Goal: Navigation & Orientation: Locate item on page

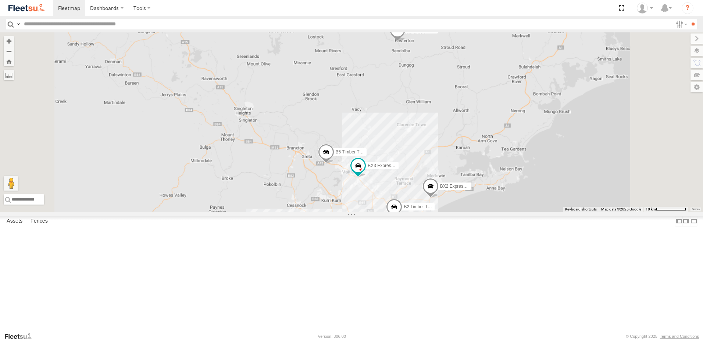
drag, startPoint x: 490, startPoint y: 88, endPoint x: 483, endPoint y: 171, distance: 83.1
click at [483, 171] on div "B5 Timber Truck BX3 Express Ute B4 Timber Truck B2 Timber Truck BX2 Express Ute" at bounding box center [351, 122] width 703 height 180
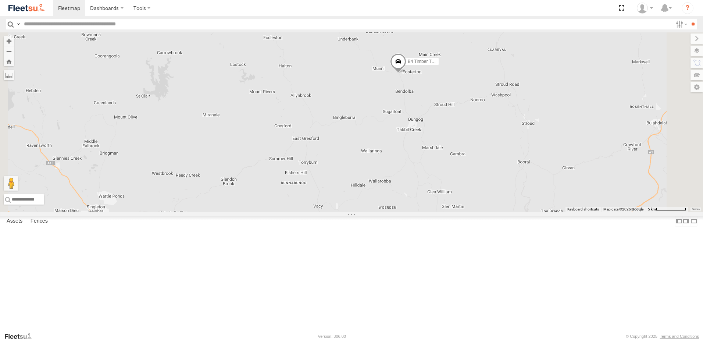
drag, startPoint x: 489, startPoint y: 131, endPoint x: 495, endPoint y: 146, distance: 16.2
click at [495, 146] on div "B5 Timber Truck BX3 Express Ute B4 Timber Truck B2 Timber Truck BX2 Express Ute" at bounding box center [351, 122] width 703 height 180
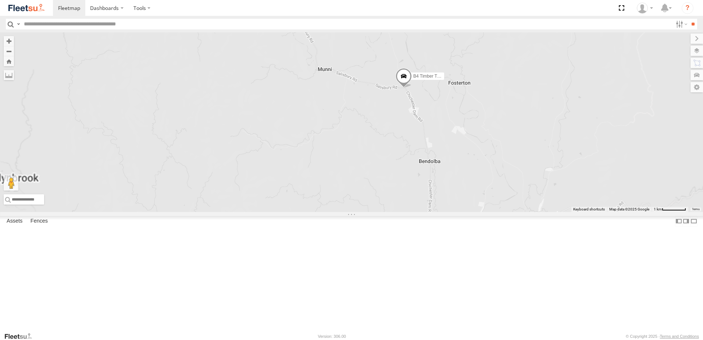
click at [412, 88] on span at bounding box center [404, 78] width 16 height 20
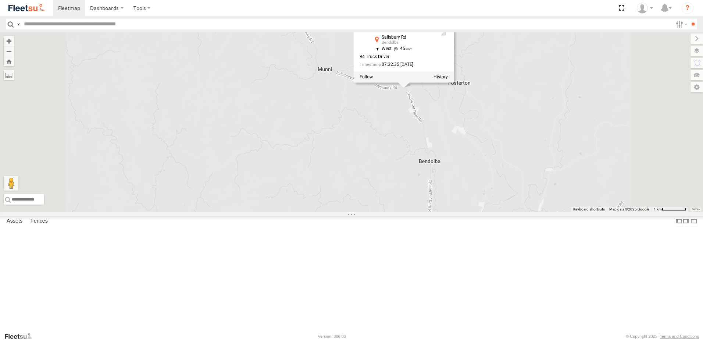
click at [548, 168] on div "B5 Timber Truck BX3 Express Ute B4 Timber Truck B2 Timber Truck BX2 Express Ute…" at bounding box center [351, 122] width 703 height 180
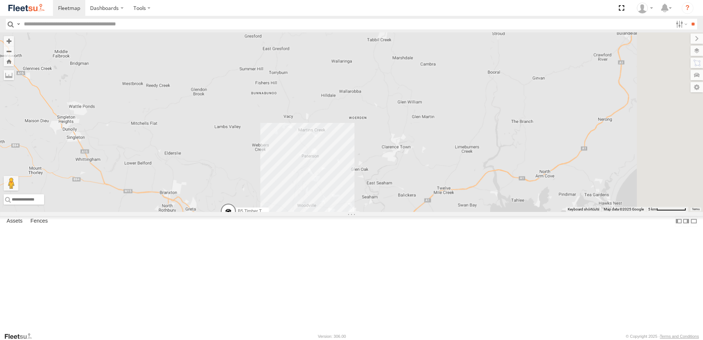
drag, startPoint x: 529, startPoint y: 220, endPoint x: 470, endPoint y: 74, distance: 157.9
click at [470, 74] on div "B5 Timber Truck BX3 Express Ute B4 Timber Truck B2 Timber Truck BX2 Express Ute" at bounding box center [351, 122] width 703 height 180
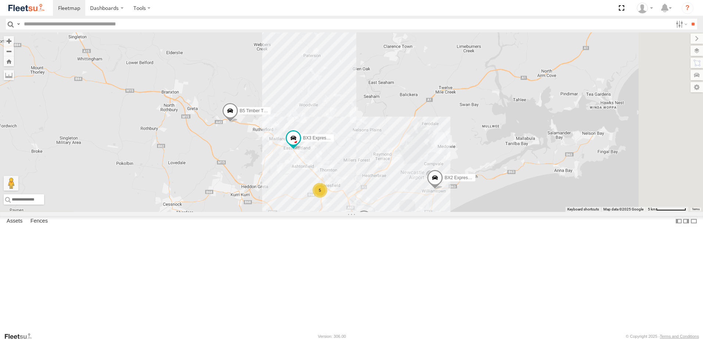
drag, startPoint x: 487, startPoint y: 220, endPoint x: 513, endPoint y: 152, distance: 72.6
click at [512, 153] on div "B5 Timber Truck BX3 Express Ute B4 Timber Truck B2 Timber Truck BX2 Express Ute…" at bounding box center [351, 122] width 703 height 180
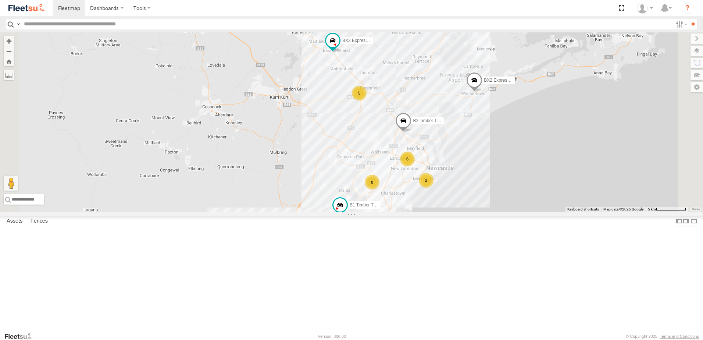
drag, startPoint x: 415, startPoint y: 260, endPoint x: 438, endPoint y: 217, distance: 49.1
click at [438, 212] on div "B5 Timber Truck BX3 Express Ute B4 Timber Truck B2 Timber Truck BX2 Express Ute…" at bounding box center [351, 122] width 703 height 180
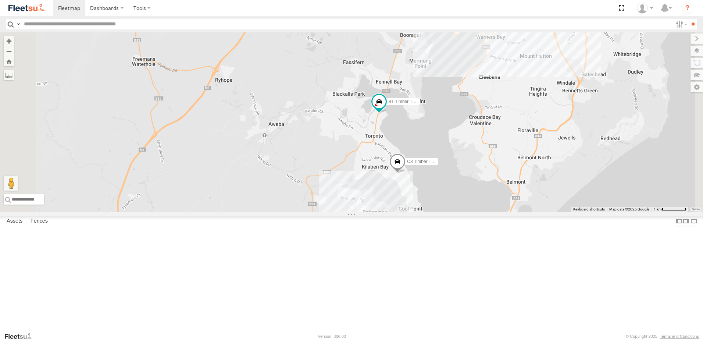
drag, startPoint x: 413, startPoint y: 262, endPoint x: 458, endPoint y: 147, distance: 123.6
click at [458, 147] on div "B5 Timber Truck BX3 Express Ute B4 Timber Truck B2 Timber Truck BX2 Express Ute…" at bounding box center [351, 122] width 703 height 180
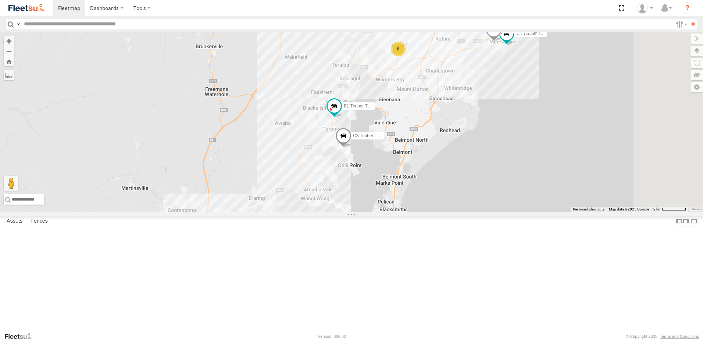
drag, startPoint x: 444, startPoint y: 225, endPoint x: 401, endPoint y: 256, distance: 53.2
click at [402, 212] on div "B5 Timber Truck BX3 Express Ute B4 Timber Truck B2 Timber Truck BX2 Express Ute…" at bounding box center [351, 122] width 703 height 180
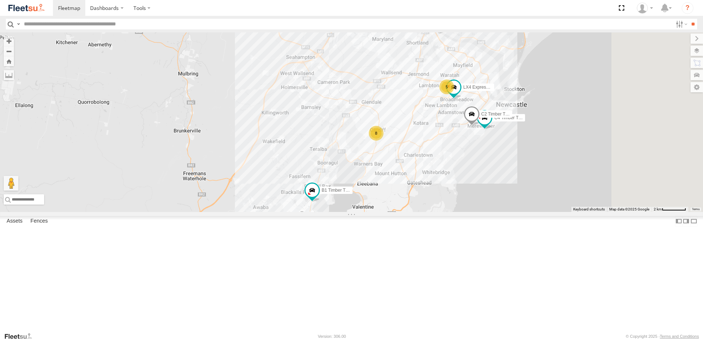
drag, startPoint x: 475, startPoint y: 131, endPoint x: 462, endPoint y: 175, distance: 45.6
click at [462, 175] on div "B5 Timber Truck BX3 Express Ute B4 Timber Truck B2 Timber Truck BX2 Express Ute…" at bounding box center [351, 122] width 703 height 180
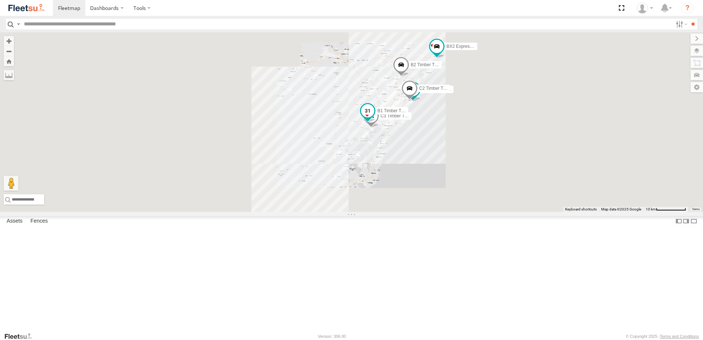
drag, startPoint x: 418, startPoint y: 239, endPoint x: 479, endPoint y: 166, distance: 95.6
click at [433, 161] on div "B2 Timber Truck C3 Timber Truck C4 Timber Truck BX2 Express Ute B1 Timber Truck…" at bounding box center [351, 122] width 703 height 180
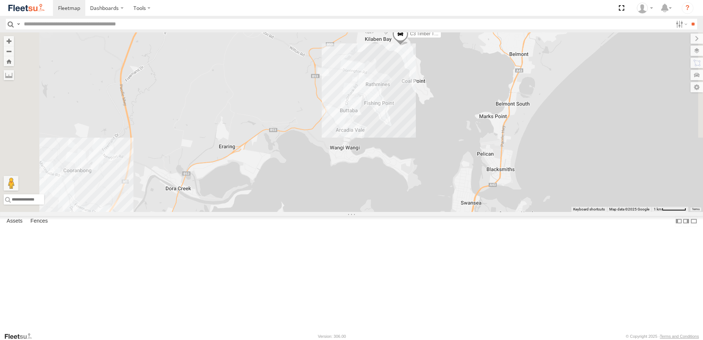
drag, startPoint x: 384, startPoint y: 264, endPoint x: 492, endPoint y: 203, distance: 123.8
click at [492, 203] on div "B2 Timber Truck BX2 Express Ute B5 Timber Truck BX3 Express Ute C3 Timber Truck…" at bounding box center [351, 122] width 703 height 180
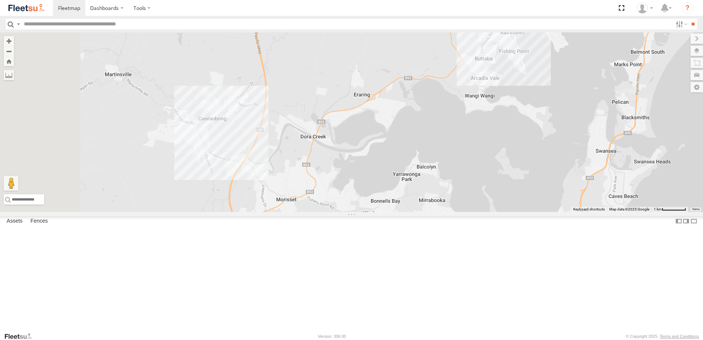
drag, startPoint x: 526, startPoint y: 132, endPoint x: 512, endPoint y: 210, distance: 78.4
click at [512, 210] on div "B2 Timber Truck BX2 Express Ute B5 Timber Truck BX3 Express Ute C3 Timber Truck…" at bounding box center [351, 122] width 703 height 180
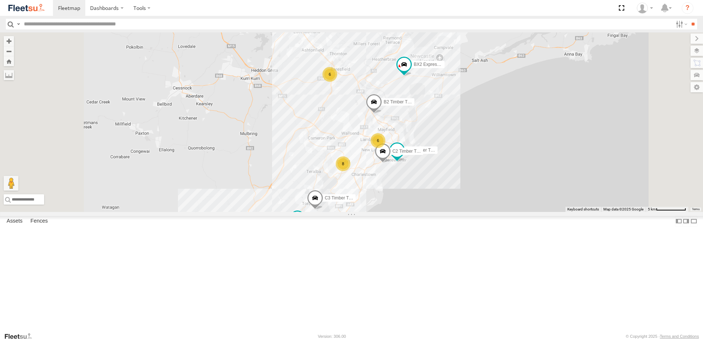
drag, startPoint x: 381, startPoint y: 210, endPoint x: 389, endPoint y: 265, distance: 55.8
click at [389, 212] on div "C3 Timber Truck B1 Timber Truck 6 6 8 B2 Timber Truck C4 Timber Truck BX2 Expre…" at bounding box center [351, 122] width 703 height 180
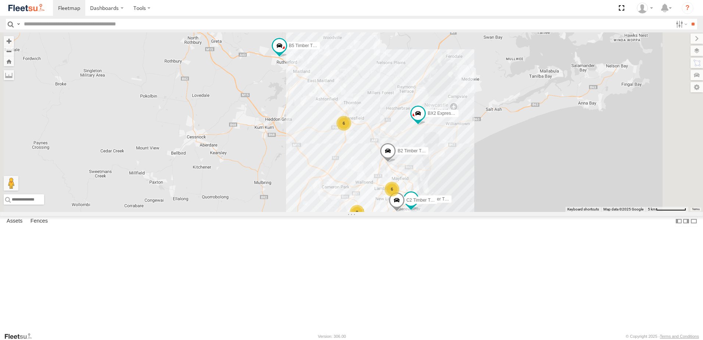
drag, startPoint x: 267, startPoint y: 94, endPoint x: 370, endPoint y: 155, distance: 119.7
click at [370, 155] on div "C3 Timber Truck B1 Timber Truck 6 6 8 B2 Timber Truck C4 Timber Truck BX2 Expre…" at bounding box center [351, 122] width 703 height 180
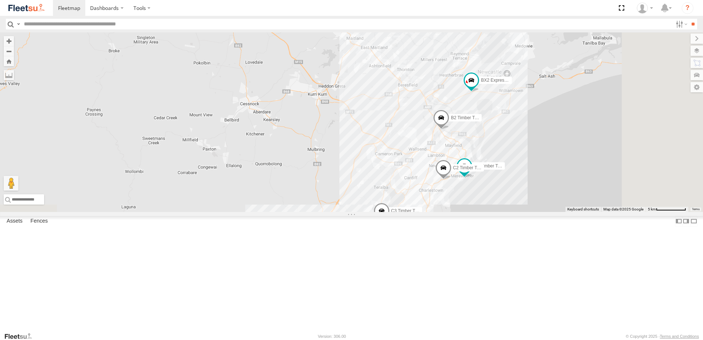
drag, startPoint x: 513, startPoint y: 225, endPoint x: 420, endPoint y: 131, distance: 132.4
click at [421, 130] on div "C3 Timber Truck B1 Timber Truck B2 Timber Truck C4 Timber Truck BX2 Express Ute…" at bounding box center [351, 122] width 703 height 180
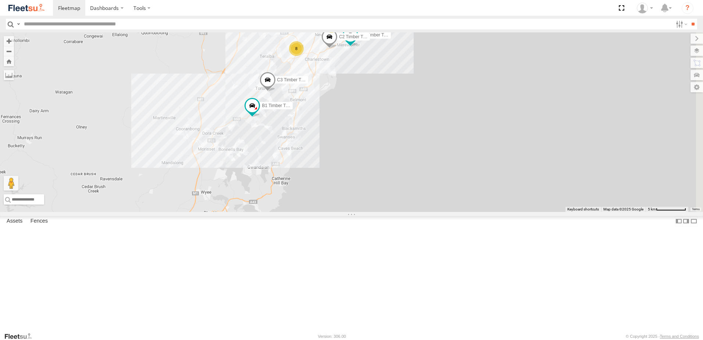
drag, startPoint x: 406, startPoint y: 178, endPoint x: 424, endPoint y: 177, distance: 17.3
click at [424, 177] on div "C3 Timber Truck B1 Timber Truck B2 Timber Truck C4 Timber Truck BX2 Express Ute…" at bounding box center [351, 122] width 703 height 180
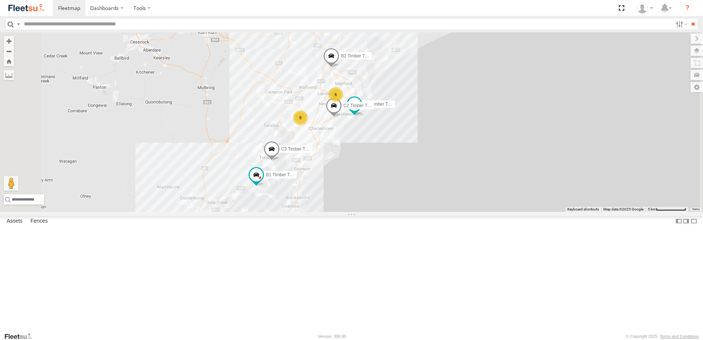
drag, startPoint x: 474, startPoint y: 124, endPoint x: 472, endPoint y: 188, distance: 63.7
click at [397, 107] on span "C4 Timber Truck" at bounding box center [380, 104] width 32 height 5
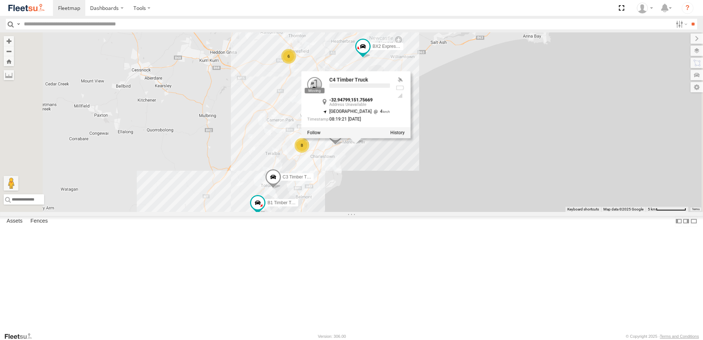
click at [518, 115] on div "C3 Timber Truck B1 Timber Truck B2 Timber Truck C4 Timber Truck BX2 Express Ute…" at bounding box center [351, 122] width 703 height 180
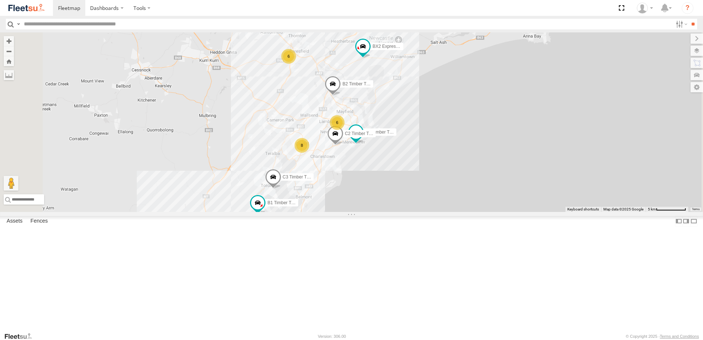
drag, startPoint x: 348, startPoint y: 116, endPoint x: 361, endPoint y: 147, distance: 33.3
click at [358, 143] on div "C3 Timber Truck B1 Timber Truck B2 Timber Truck C4 Timber Truck BX2 Express Ute…" at bounding box center [351, 122] width 703 height 180
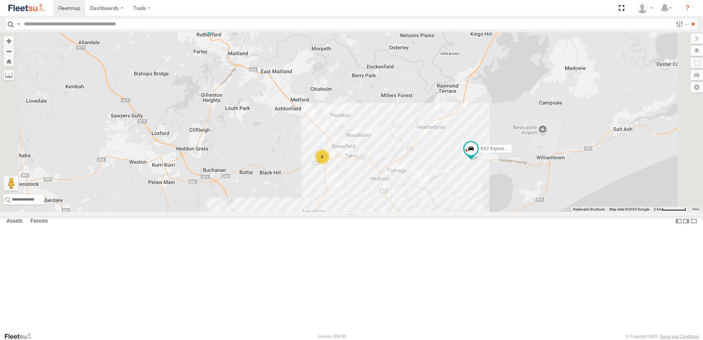
drag, startPoint x: 325, startPoint y: 164, endPoint x: 364, endPoint y: 252, distance: 96.5
click at [361, 212] on div "C3 Timber Truck B1 Timber Truck B2 Timber Truck C4 Timber Truck BX2 Express Ute…" at bounding box center [351, 122] width 703 height 180
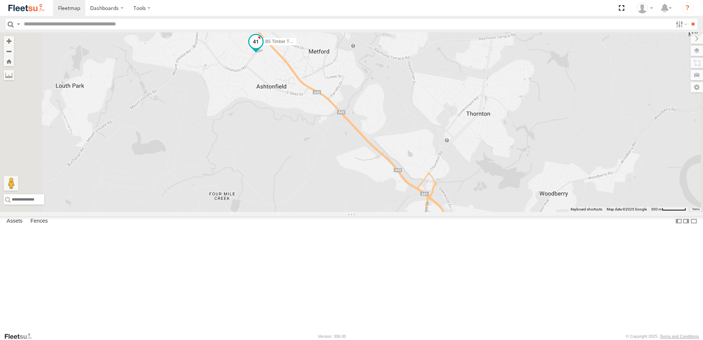
click at [263, 48] on span at bounding box center [255, 41] width 13 height 13
click at [306, 45] on label at bounding box center [299, 42] width 14 height 5
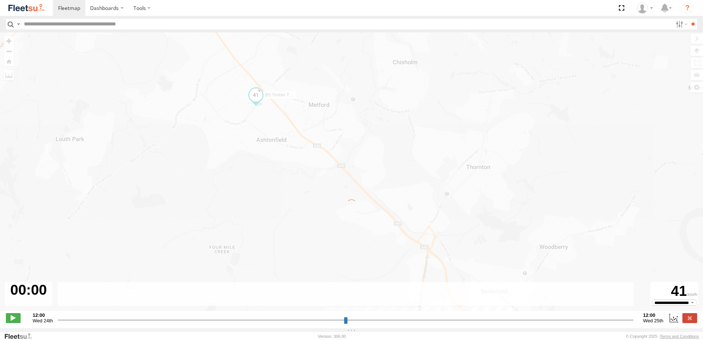
type input "**********"
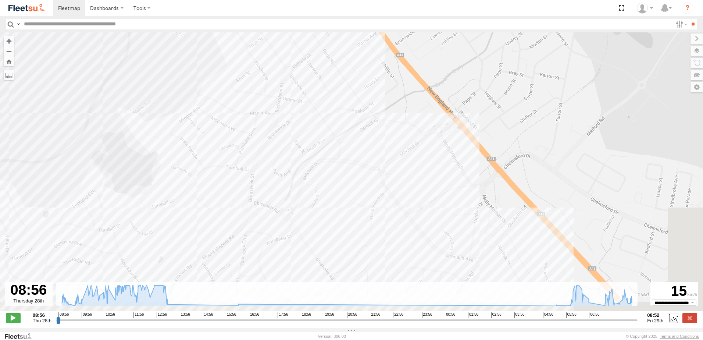
drag, startPoint x: 418, startPoint y: 209, endPoint x: 347, endPoint y: 93, distance: 136.3
click at [347, 93] on div "B5 Timber Truck 09:18 Thu 09:42 Thu 10:58 Thu 13:27 Thu 16:24 Thu 05:46 Fri 08:…" at bounding box center [351, 175] width 703 height 286
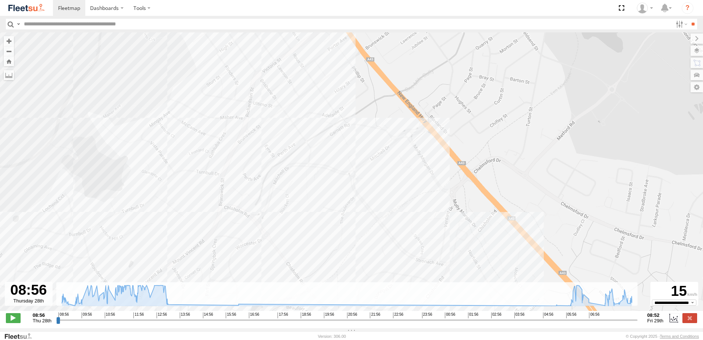
drag, startPoint x: 429, startPoint y: 156, endPoint x: 405, endPoint y: 176, distance: 31.0
click at [405, 176] on div "B5 Timber Truck 09:18 Thu 09:42 Thu 10:58 Thu 13:27 Thu 16:24 Thu 05:46 Fri 08:…" at bounding box center [351, 175] width 703 height 286
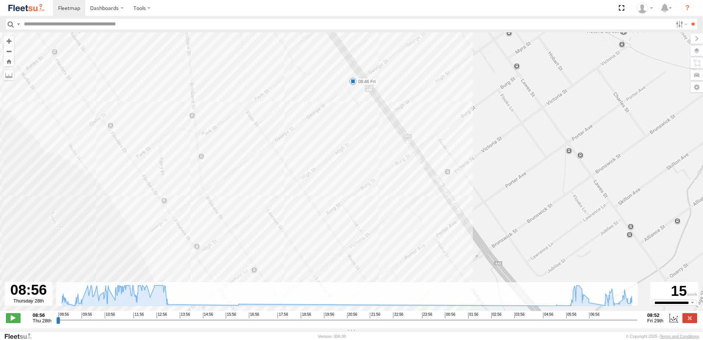
drag, startPoint x: 356, startPoint y: 107, endPoint x: 356, endPoint y: 102, distance: 4.8
click at [355, 117] on div "B5 Timber Truck 09:18 Thu 09:42 Thu 10:58 Thu 13:27 Thu 16:24 Thu 05:46 Fri 08:…" at bounding box center [351, 175] width 703 height 286
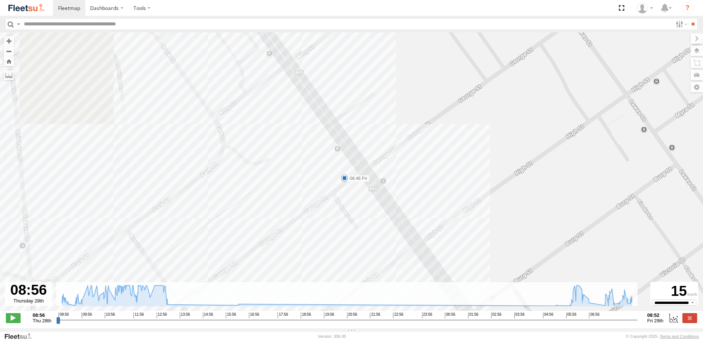
drag, startPoint x: 355, startPoint y: 112, endPoint x: 366, endPoint y: 219, distance: 108.1
click at [366, 219] on div "B5 Timber Truck 09:18 Thu 09:42 Thu 10:58 Thu 13:27 Thu 16:24 Thu 05:46 Fri 08:…" at bounding box center [351, 175] width 703 height 286
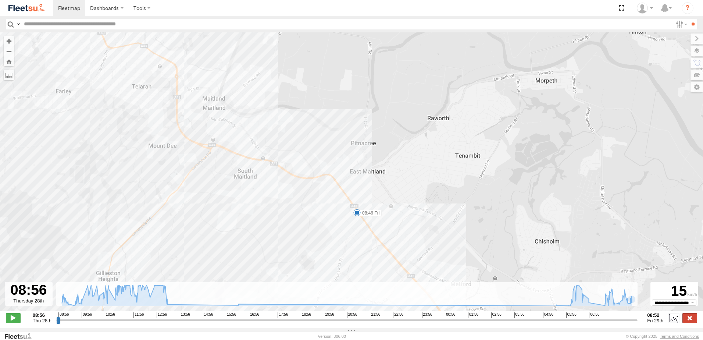
click at [683, 317] on label at bounding box center [690, 318] width 15 height 10
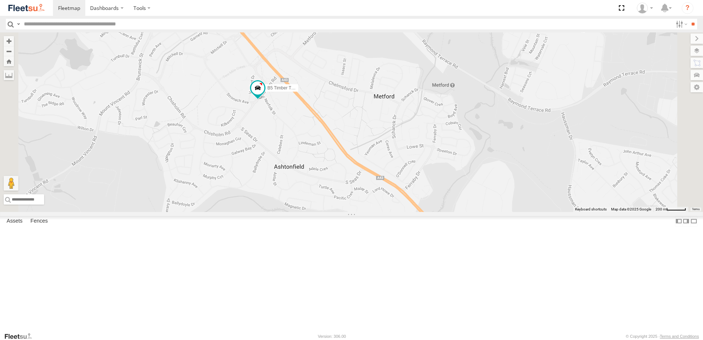
drag, startPoint x: 349, startPoint y: 106, endPoint x: 369, endPoint y: 164, distance: 61.9
click at [369, 163] on div "B5 Timber Truck" at bounding box center [351, 122] width 703 height 180
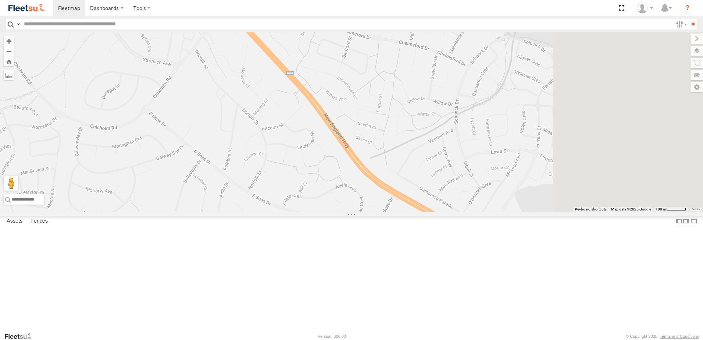
drag, startPoint x: 386, startPoint y: 208, endPoint x: 321, endPoint y: 148, distance: 88.5
click at [314, 141] on div "B5 Timber Truck" at bounding box center [351, 122] width 703 height 180
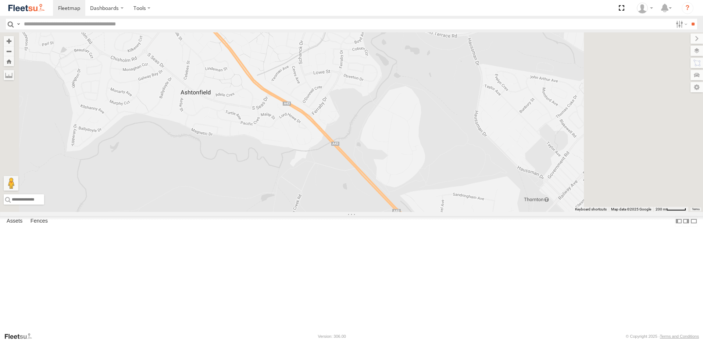
drag, startPoint x: 377, startPoint y: 216, endPoint x: 280, endPoint y: 107, distance: 145.6
click at [281, 109] on div "B5 Timber Truck" at bounding box center [351, 122] width 703 height 180
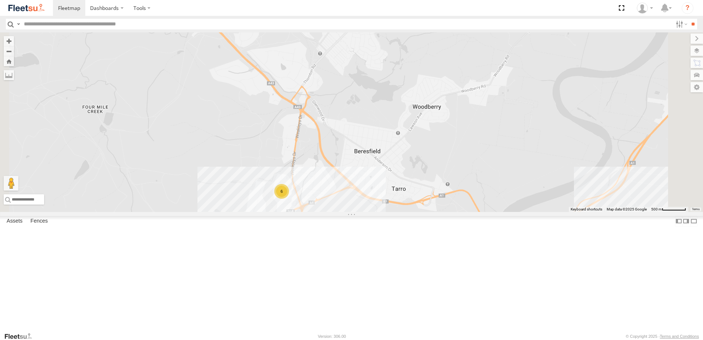
drag, startPoint x: 391, startPoint y: 249, endPoint x: 338, endPoint y: 176, distance: 90.1
click at [338, 176] on div "B5 Timber Truck 6" at bounding box center [351, 122] width 703 height 180
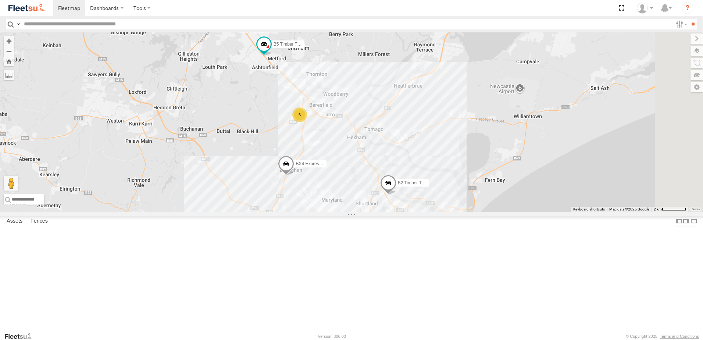
drag, startPoint x: 444, startPoint y: 275, endPoint x: 418, endPoint y: 174, distance: 103.8
click at [418, 175] on div "B5 Timber Truck 6 B2 Timber Truck BX4 Express Ute" at bounding box center [351, 122] width 703 height 180
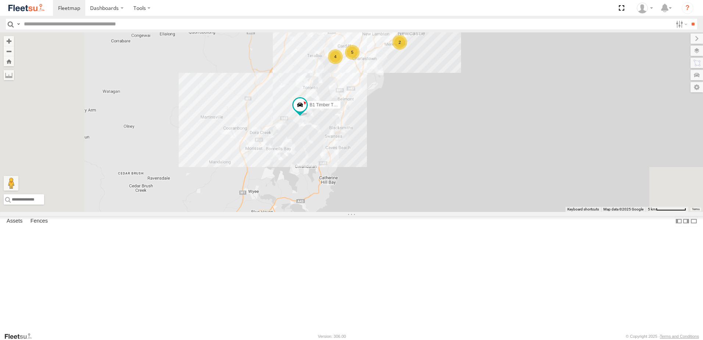
drag, startPoint x: 313, startPoint y: 307, endPoint x: 373, endPoint y: 128, distance: 188.9
click at [373, 128] on div "B5 Timber Truck B2 Timber Truck BX4 Express Ute C3 Timber Truck B1 Timber Truck…" at bounding box center [351, 122] width 703 height 180
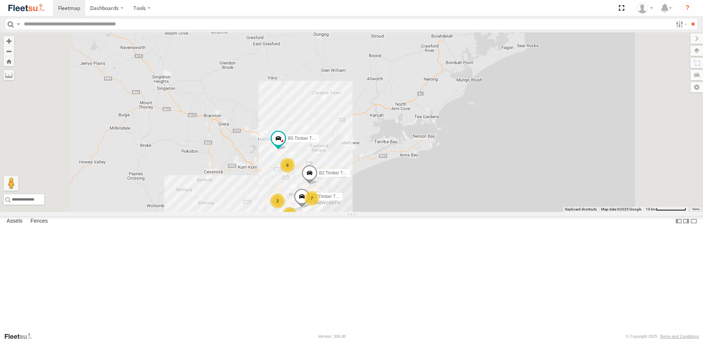
drag, startPoint x: 443, startPoint y: 163, endPoint x: 430, endPoint y: 256, distance: 93.5
click at [430, 212] on div "B1 Timber Truck B4 Timber Truck 6 7 8 B2 Timber Truck 2 B5 Timber Truck C2 Timb…" at bounding box center [351, 122] width 703 height 180
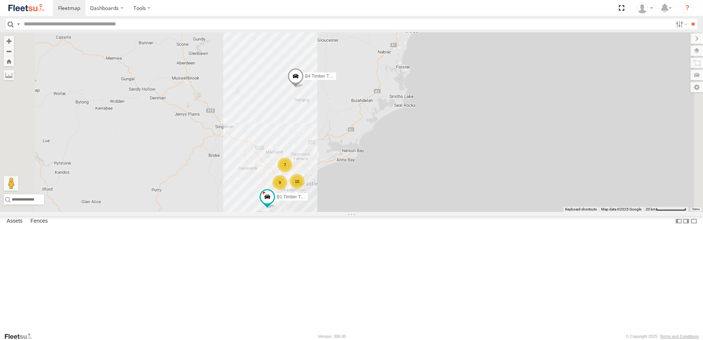
drag, startPoint x: 358, startPoint y: 238, endPoint x: 342, endPoint y: 151, distance: 88.5
click at [342, 151] on div "B4 Timber Truck 7 10 9 B1 Timber Truck" at bounding box center [351, 122] width 703 height 180
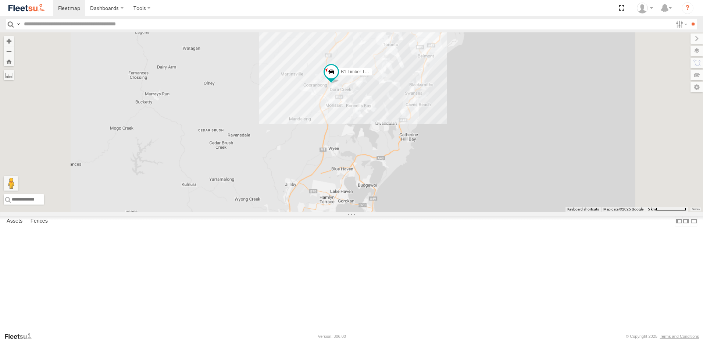
drag, startPoint x: 512, startPoint y: 71, endPoint x: 479, endPoint y: 276, distance: 206.9
click at [479, 212] on div "B4 Timber Truck B1 Timber Truck LX3 Express Ute" at bounding box center [351, 122] width 703 height 180
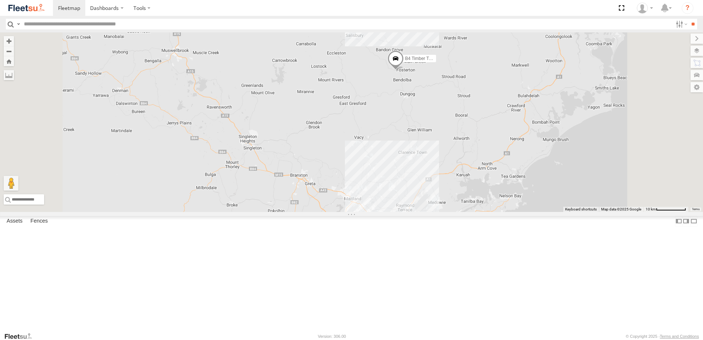
drag, startPoint x: 501, startPoint y: 149, endPoint x: 499, endPoint y: 179, distance: 29.5
click at [499, 179] on div "B4 Timber Truck B1 Timber Truck B2 Timber Truck LX3 Express Ute 7 6 9 2" at bounding box center [351, 122] width 703 height 180
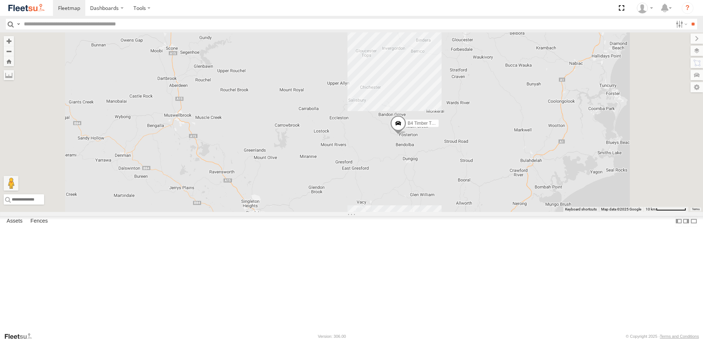
click at [406, 135] on span at bounding box center [398, 126] width 16 height 20
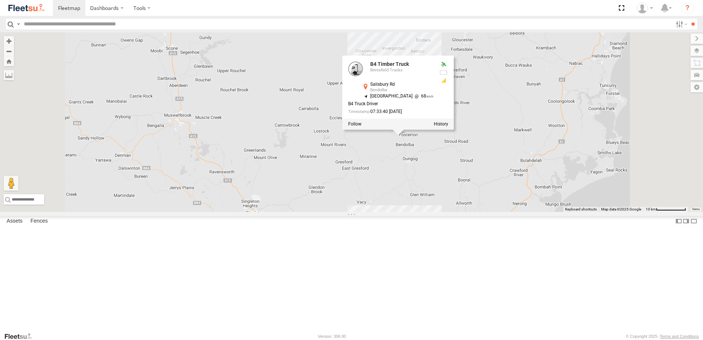
click at [480, 212] on div "B4 Timber Truck B1 Timber Truck B2 Timber Truck LX3 Express Ute B4 Timber Truck…" at bounding box center [351, 122] width 703 height 180
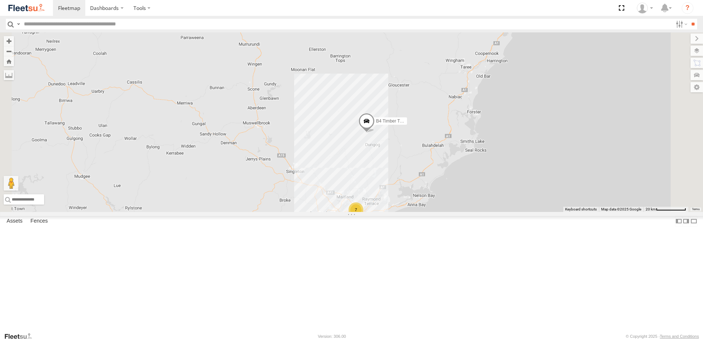
click at [375, 133] on span at bounding box center [367, 123] width 16 height 20
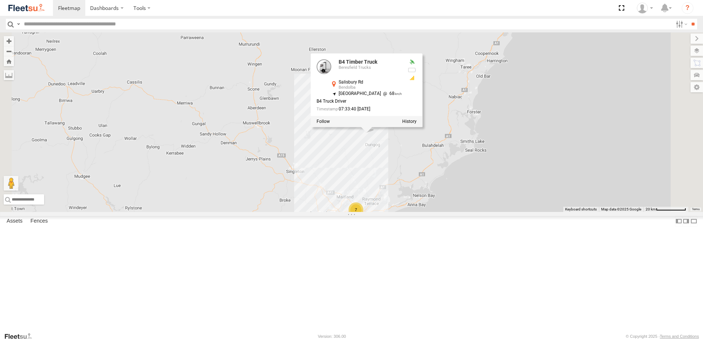
click at [490, 212] on div "B4 Timber Truck B1 Timber Truck 7 10 9 B4 Timber Truck Beresfield Trucks Salisb…" at bounding box center [351, 122] width 703 height 180
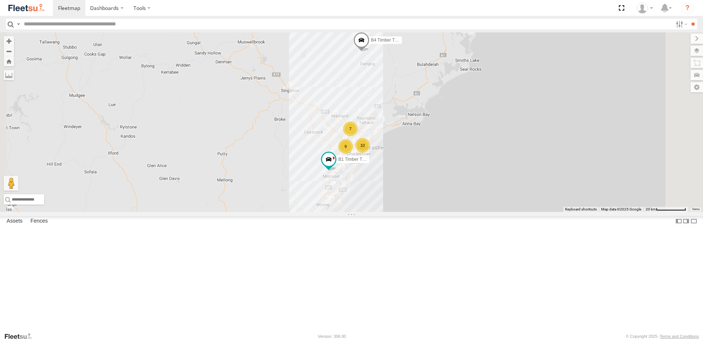
click at [402, 192] on div "B4 Timber Truck 7 10 9 B1 Timber Truck" at bounding box center [351, 122] width 703 height 180
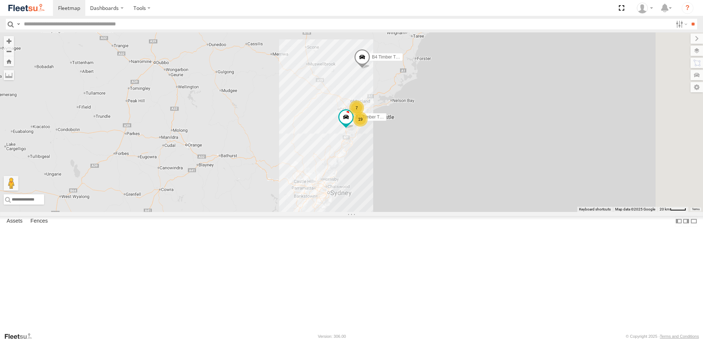
drag, startPoint x: 492, startPoint y: 90, endPoint x: 490, endPoint y: 115, distance: 24.7
click at [490, 115] on div "B1 Timber Truck B4 Timber Truck 7 19" at bounding box center [351, 122] width 703 height 180
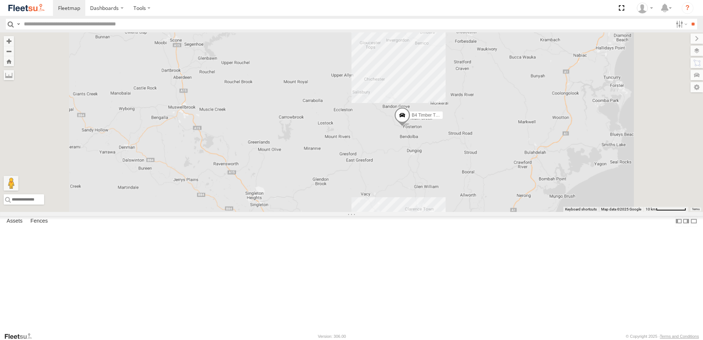
drag, startPoint x: 544, startPoint y: 165, endPoint x: 532, endPoint y: 185, distance: 23.9
click at [537, 187] on div "B1 Timber Truck B4 Timber Truck B2 Timber Truck 6 7 4 3 4" at bounding box center [351, 122] width 703 height 180
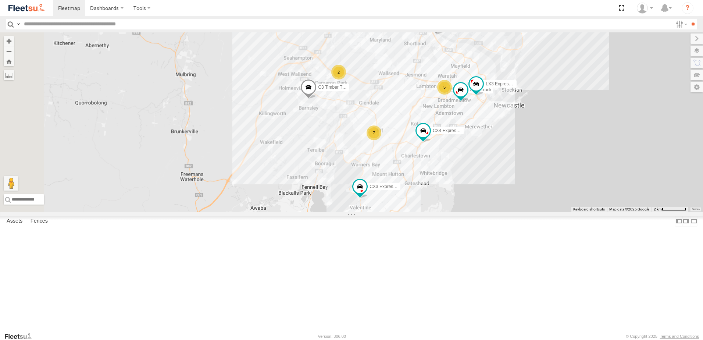
drag, startPoint x: 366, startPoint y: 276, endPoint x: 389, endPoint y: 167, distance: 111.4
click at [398, 162] on div "B4 Timber Truck B2 Timber Truck CX3 Express Ute B1 Timber Truck CX4 Express Ute…" at bounding box center [351, 122] width 703 height 180
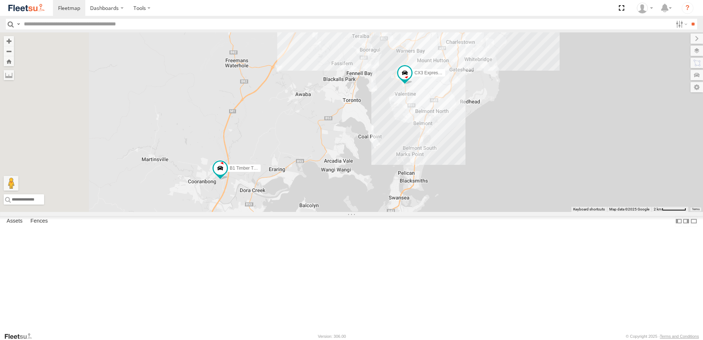
drag, startPoint x: 284, startPoint y: 280, endPoint x: 329, endPoint y: 186, distance: 104.2
click at [329, 186] on div "B4 Timber Truck B2 Timber Truck CX3 Express Ute B1 Timber Truck CX4 Express Ute…" at bounding box center [351, 122] width 703 height 180
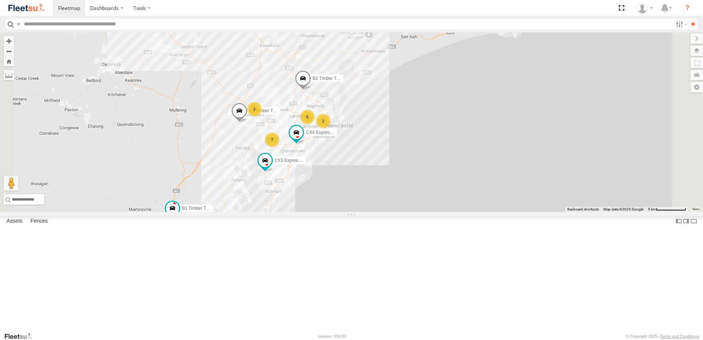
drag, startPoint x: 372, startPoint y: 166, endPoint x: 347, endPoint y: 282, distance: 118.6
click at [347, 212] on div "B4 Timber Truck B2 Timber Truck CX3 Express Ute B1 Timber Truck CX4 Express Ute…" at bounding box center [351, 122] width 703 height 180
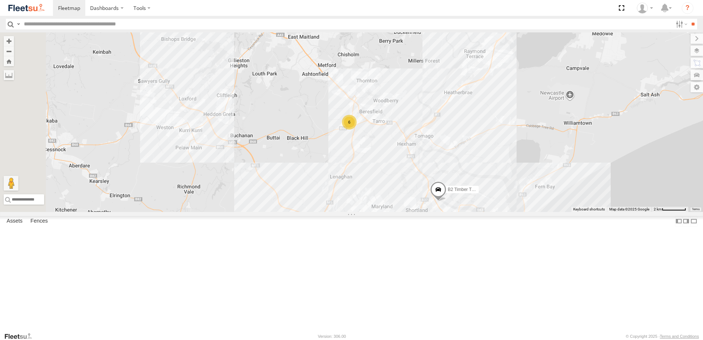
drag, startPoint x: 342, startPoint y: 198, endPoint x: 394, endPoint y: 272, distance: 89.6
click at [394, 212] on div "B4 Timber Truck B2 Timber Truck CX3 Express Ute B1 Timber Truck CX4 Express Ute…" at bounding box center [351, 122] width 703 height 180
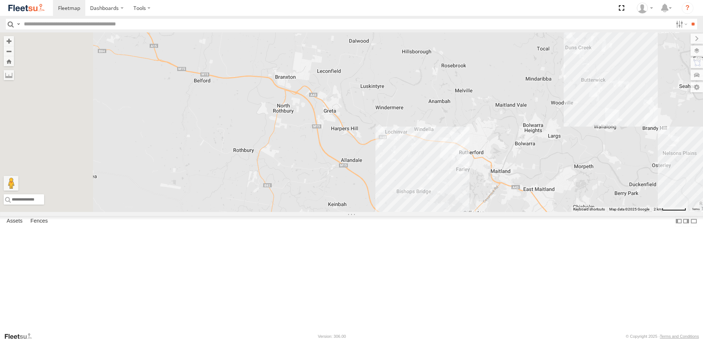
drag, startPoint x: 241, startPoint y: 161, endPoint x: 458, endPoint y: 273, distance: 244.5
click at [458, 212] on div "B4 Timber Truck B2 Timber Truck CX3 Express Ute B1 Timber Truck CX4 Express Ute…" at bounding box center [351, 122] width 703 height 180
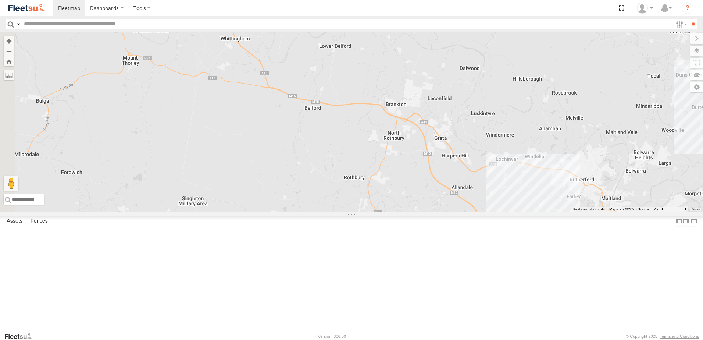
drag, startPoint x: 433, startPoint y: 246, endPoint x: 438, endPoint y: 255, distance: 10.1
click at [438, 212] on div "B4 Timber Truck B2 Timber Truck CX3 Express Ute B1 Timber Truck CX4 Express Ute…" at bounding box center [351, 122] width 703 height 180
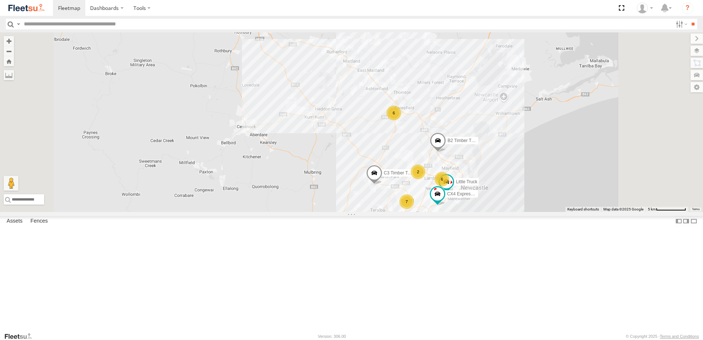
drag, startPoint x: 543, startPoint y: 111, endPoint x: 504, endPoint y: 175, distance: 75.1
click at [505, 174] on div "B4 Timber Truck CX3 Express Ute B1 Timber Truck B2 Timber Truck C3 Timber Truck…" at bounding box center [351, 122] width 703 height 180
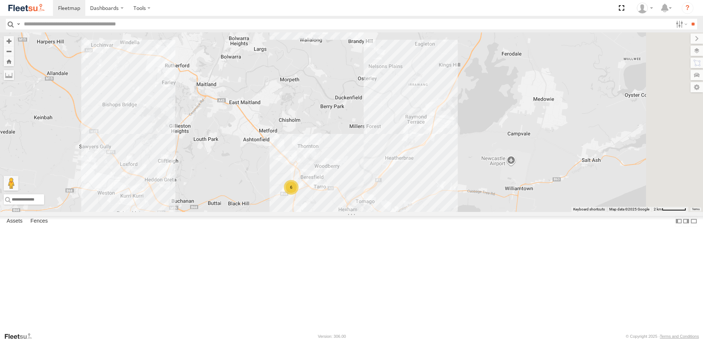
drag, startPoint x: 546, startPoint y: 208, endPoint x: 490, endPoint y: 252, distance: 71.0
click at [488, 212] on div "B4 Timber Truck CX3 Express Ute B1 Timber Truck B2 Timber Truck C3 Timber Truck…" at bounding box center [351, 122] width 703 height 180
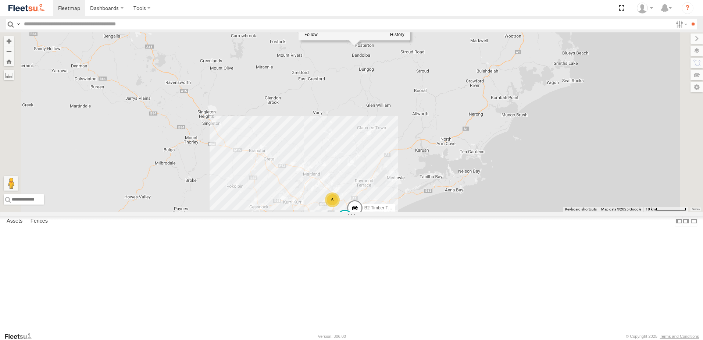
drag, startPoint x: 503, startPoint y: 124, endPoint x: 478, endPoint y: 155, distance: 40.0
click at [478, 155] on div "B4 Timber Truck 6 7 2 7 B2 Timber Truck C3 Timber Truck CX3 Express Ute B1 Timb…" at bounding box center [351, 122] width 703 height 180
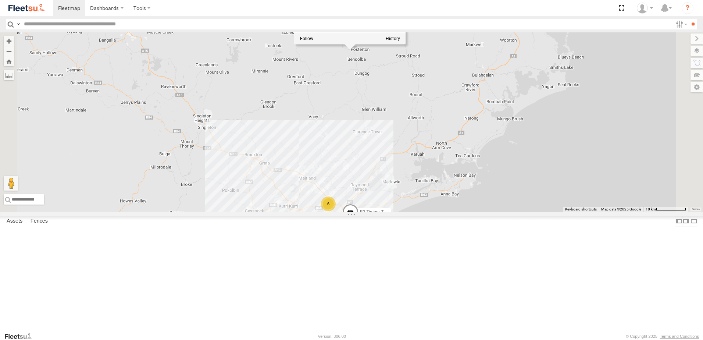
click at [497, 168] on div "B4 Timber Truck 6 7 2 7 B2 Timber Truck C3 Timber Truck CX3 Express Ute B1 Timb…" at bounding box center [351, 122] width 703 height 180
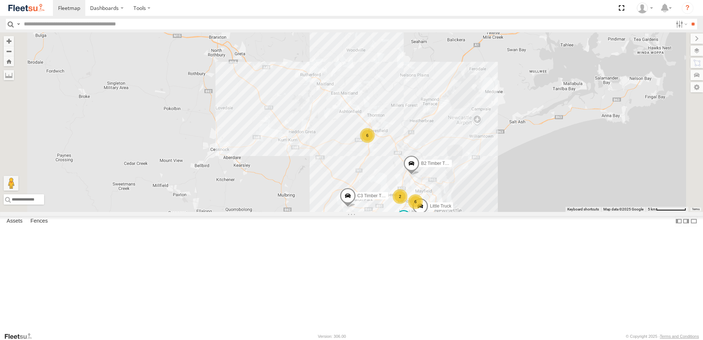
drag, startPoint x: 468, startPoint y: 238, endPoint x: 470, endPoint y: 174, distance: 64.0
click at [470, 174] on div "B4 Timber Truck CX3 Express Ute B1 Timber Truck CX4 Express Ute B2 Timber Truck…" at bounding box center [351, 122] width 703 height 180
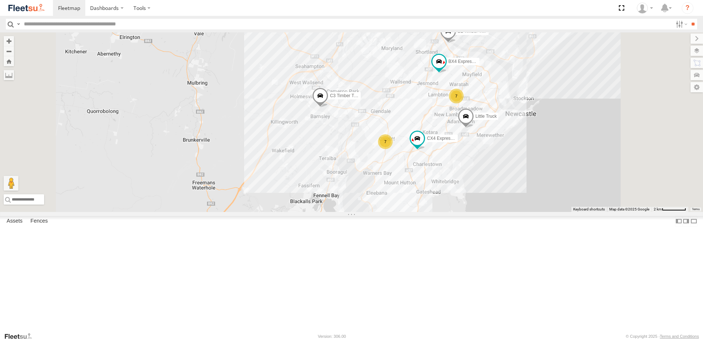
drag, startPoint x: 311, startPoint y: 204, endPoint x: 325, endPoint y: 305, distance: 101.3
click at [317, 212] on div "CX4 Express Ute B2 Timber Truck C3 Timber Truck CX3 Express Ute B1 Timber Truck…" at bounding box center [351, 122] width 703 height 180
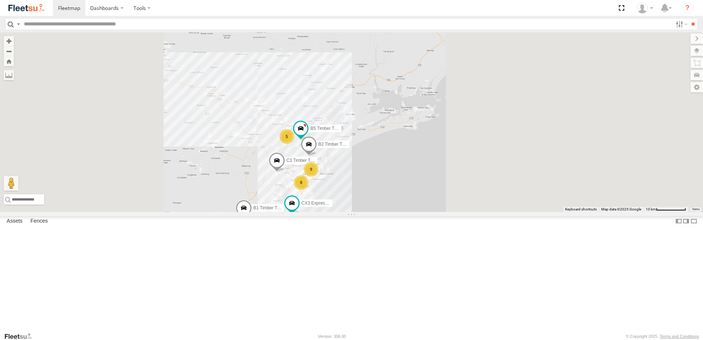
drag, startPoint x: 424, startPoint y: 121, endPoint x: 405, endPoint y: 198, distance: 78.9
click at [405, 195] on div "B2 Timber Truck C3 Timber Truck CX3 Express Ute B1 Timber Truck B5 Timber Truck…" at bounding box center [351, 122] width 703 height 180
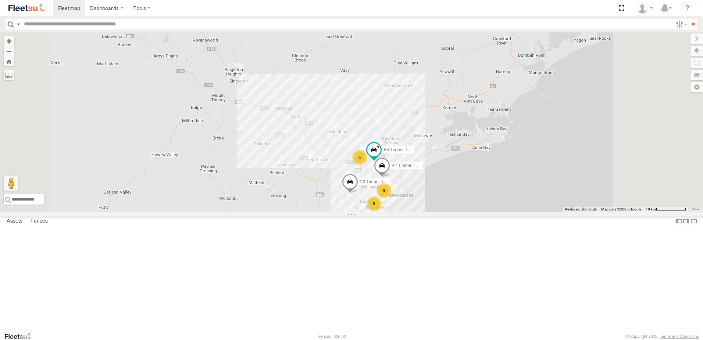
drag, startPoint x: 42, startPoint y: 128, endPoint x: 43, endPoint y: 124, distance: 4.6
click at [0, 0] on div "Beresfield Trucks" at bounding box center [0, 0] width 0 height 0
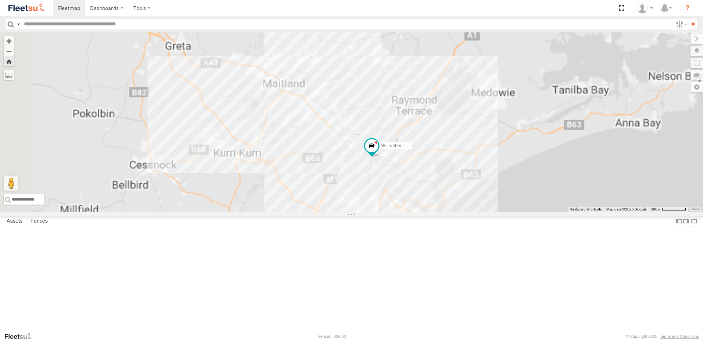
click at [0, 0] on div "Cardiff Utes" at bounding box center [0, 0] width 0 height 0
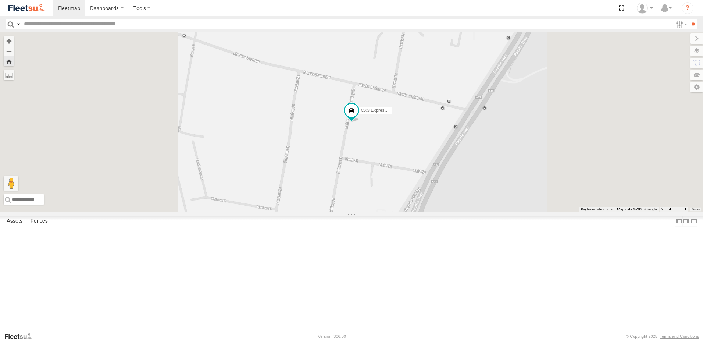
click at [0, 0] on div "Beresfield Trucks" at bounding box center [0, 0] width 0 height 0
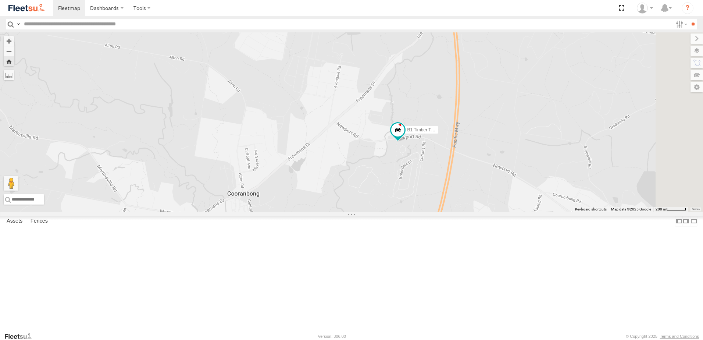
drag, startPoint x: 540, startPoint y: 247, endPoint x: 486, endPoint y: 223, distance: 58.8
click at [518, 212] on div "B1 Timber Truck" at bounding box center [351, 122] width 703 height 180
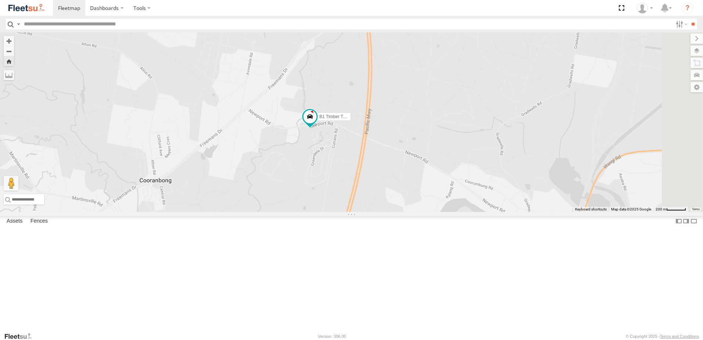
drag, startPoint x: 516, startPoint y: 212, endPoint x: 453, endPoint y: 203, distance: 64.3
click at [453, 203] on div "B1 Timber Truck" at bounding box center [351, 122] width 703 height 180
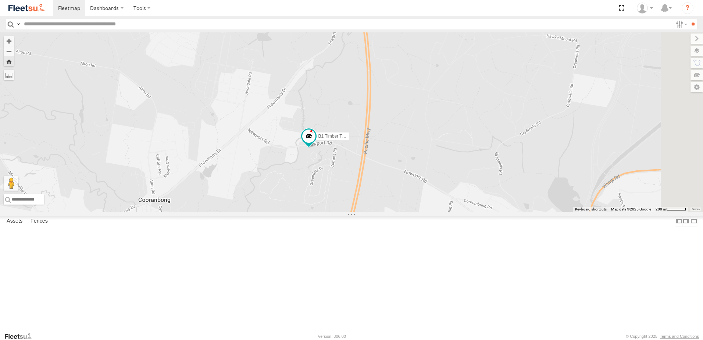
click at [452, 212] on div "B1 Timber Truck" at bounding box center [351, 122] width 703 height 180
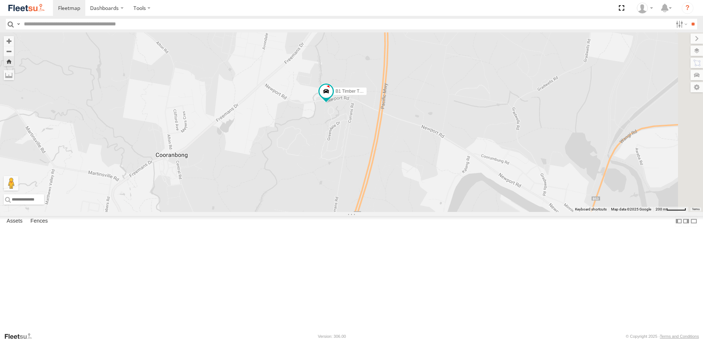
drag, startPoint x: 429, startPoint y: 230, endPoint x: 448, endPoint y: 181, distance: 52.3
click at [448, 181] on div "B1 Timber Truck" at bounding box center [351, 122] width 703 height 180
drag, startPoint x: 441, startPoint y: 198, endPoint x: 437, endPoint y: 214, distance: 16.2
click at [437, 212] on div "B1 Timber Truck" at bounding box center [351, 122] width 703 height 180
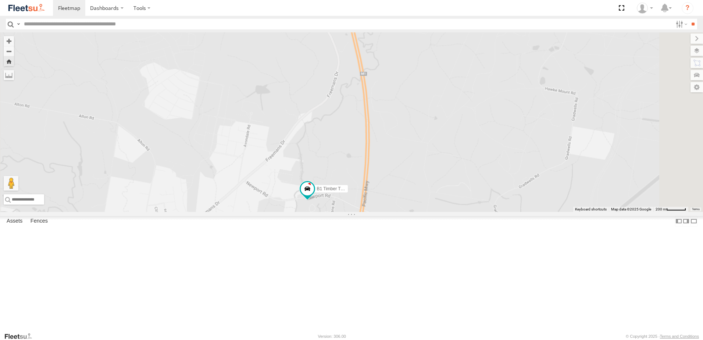
drag, startPoint x: 436, startPoint y: 139, endPoint x: 393, endPoint y: 231, distance: 101.2
click at [397, 212] on div "B1 Timber Truck" at bounding box center [351, 122] width 703 height 180
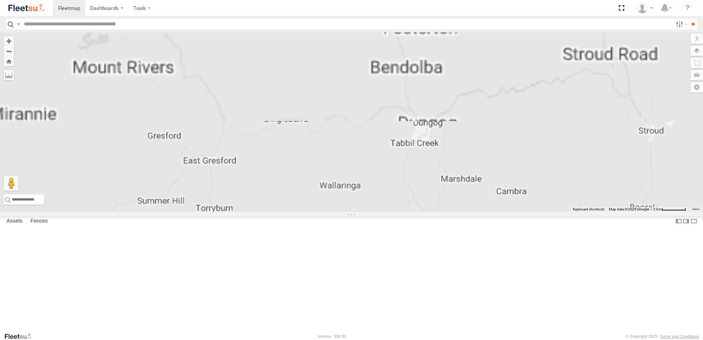
drag, startPoint x: 475, startPoint y: 106, endPoint x: 486, endPoint y: 252, distance: 146.4
click at [486, 212] on div "B4 Timber Truck BX1 Express Ute B2 Timber Truck CX3 Express Ute B5 Timber Truck…" at bounding box center [351, 122] width 703 height 180
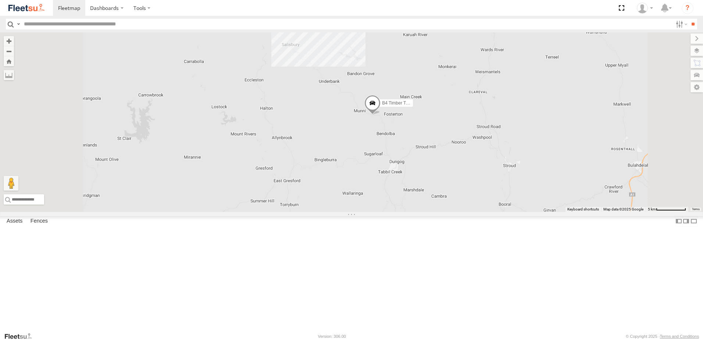
click at [381, 115] on span at bounding box center [373, 105] width 16 height 20
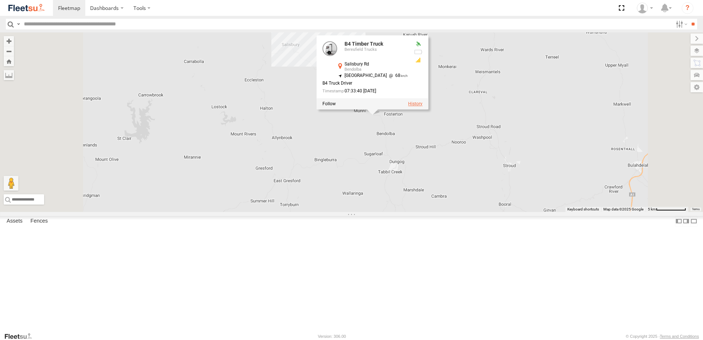
click at [423, 106] on label at bounding box center [415, 103] width 14 height 5
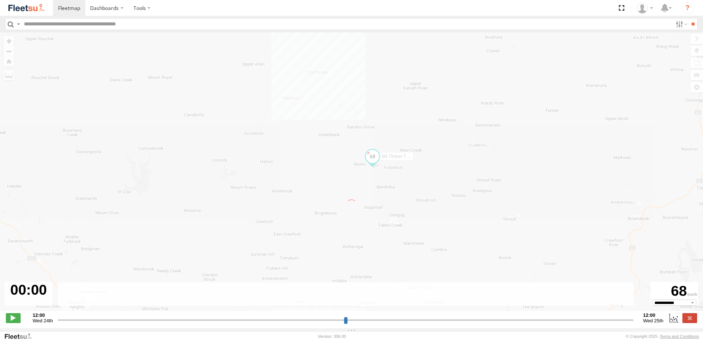
type input "**********"
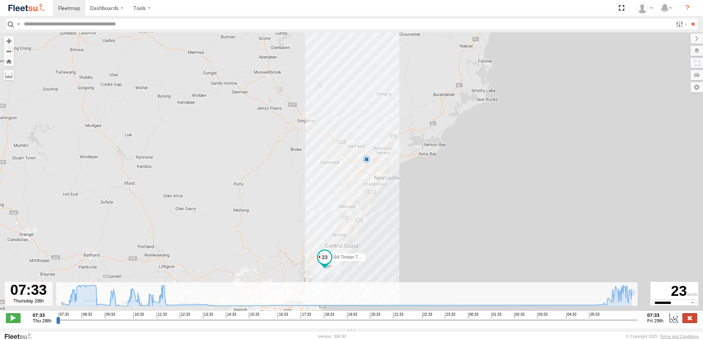
click at [691, 321] on label at bounding box center [690, 318] width 15 height 10
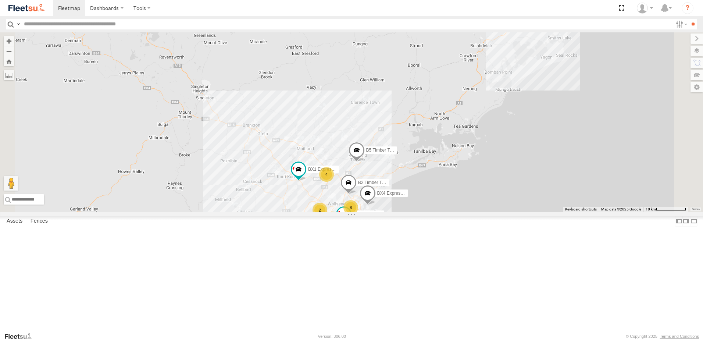
drag, startPoint x: 373, startPoint y: 275, endPoint x: 393, endPoint y: 237, distance: 42.8
click at [393, 212] on div "B4 Timber Truck BX1 Express Ute B2 Timber Truck CX3 Express Ute B5 Timber Truck…" at bounding box center [351, 122] width 703 height 180
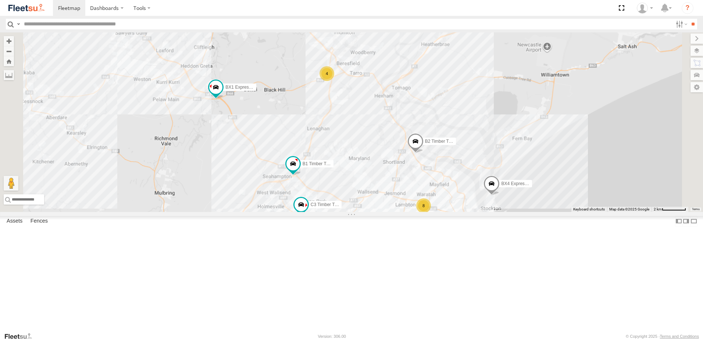
drag, startPoint x: 457, startPoint y: 177, endPoint x: 452, endPoint y: 252, distance: 74.8
click at [452, 212] on div "B4 Timber Truck BX1 Express Ute B2 Timber Truck CX3 Express Ute B5 Timber Truck…" at bounding box center [351, 122] width 703 height 180
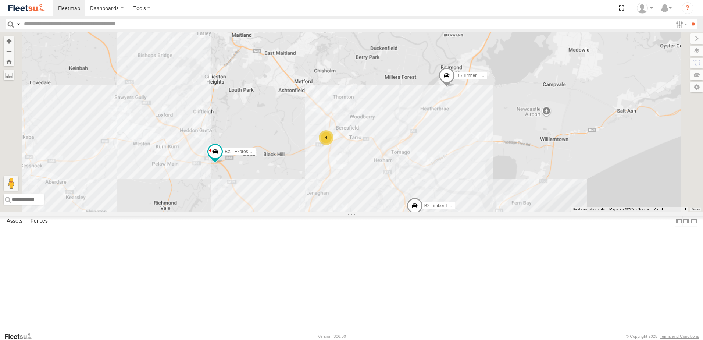
drag, startPoint x: 485, startPoint y: 216, endPoint x: 482, endPoint y: 163, distance: 53.4
click at [482, 163] on div "B4 Timber Truck BX1 Express Ute B2 Timber Truck CX3 Express Ute B5 Timber Truck…" at bounding box center [351, 122] width 703 height 180
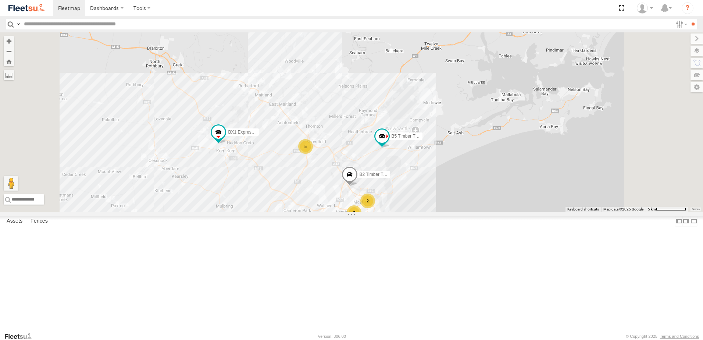
drag, startPoint x: 473, startPoint y: 271, endPoint x: 475, endPoint y: 198, distance: 73.6
click at [475, 198] on div "B4 Timber Truck BX1 Express Ute B2 Timber Truck CX3 Express Ute B5 Timber Truck…" at bounding box center [351, 122] width 703 height 180
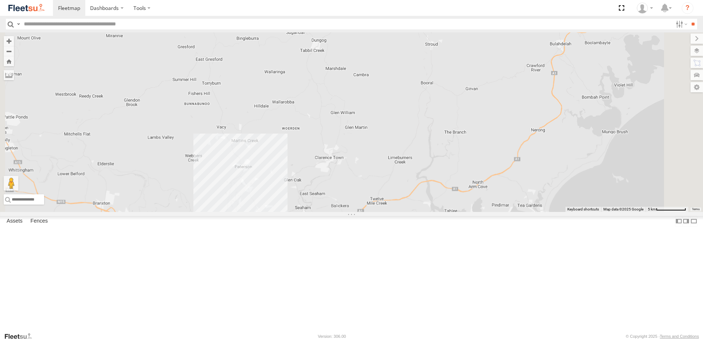
drag, startPoint x: 420, startPoint y: 81, endPoint x: 397, endPoint y: 262, distance: 182.9
click at [397, 212] on div "B2 Timber Truck B5 Timber Truck BX1 Express Ute 7 8 CX3 Express Ute C4 Timber T…" at bounding box center [351, 122] width 703 height 180
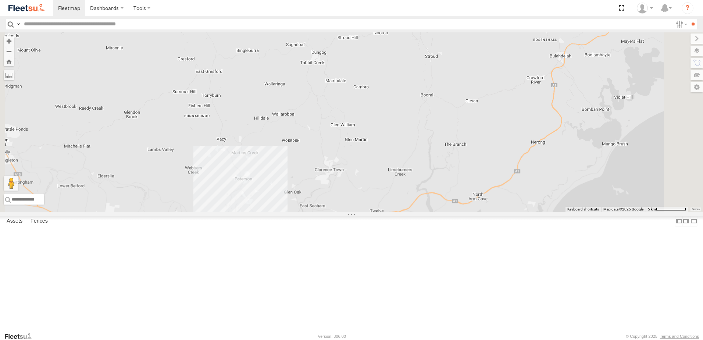
drag, startPoint x: 381, startPoint y: 124, endPoint x: 381, endPoint y: 152, distance: 27.6
click at [381, 151] on div "B2 Timber Truck B5 Timber Truck BX1 Express Ute 7 8 CX3 Express Ute C4 Timber T…" at bounding box center [351, 122] width 703 height 180
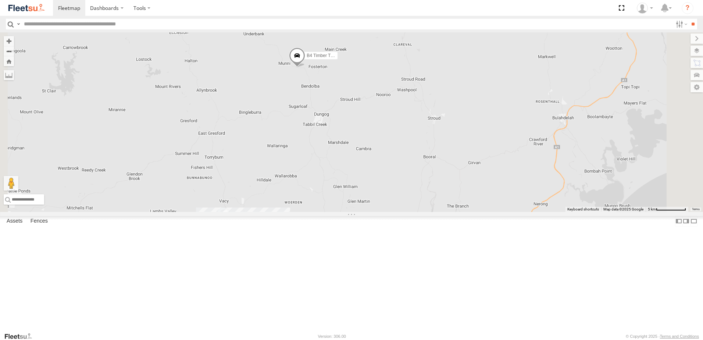
click at [305, 67] on span at bounding box center [297, 57] width 16 height 20
click at [373, 172] on div "B2 Timber Truck B5 Timber Truck BX1 Express Ute 7 8 CX3 Express Ute C4 Timber T…" at bounding box center [351, 122] width 703 height 180
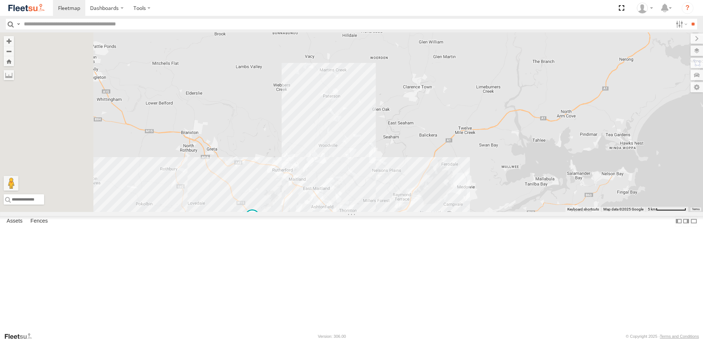
drag, startPoint x: 347, startPoint y: 244, endPoint x: 438, endPoint y: 93, distance: 176.6
click at [438, 93] on div "B2 Timber Truck B5 Timber Truck BX1 Express Ute 7 8 CX3 Express Ute C4 Timber T…" at bounding box center [351, 122] width 703 height 180
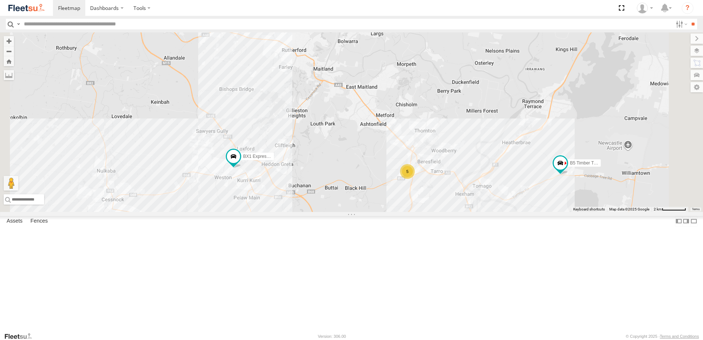
drag, startPoint x: 415, startPoint y: 266, endPoint x: 420, endPoint y: 216, distance: 50.3
click at [420, 212] on div "B2 Timber Truck B5 Timber Truck BX1 Express Ute CX3 Express Ute C4 Timber Truck…" at bounding box center [351, 122] width 703 height 180
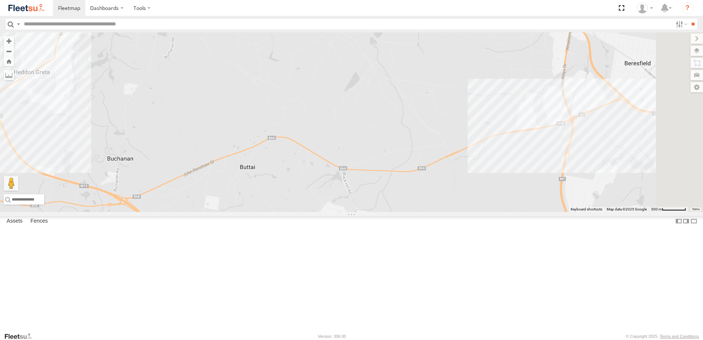
drag, startPoint x: 532, startPoint y: 217, endPoint x: 422, endPoint y: 232, distance: 111.4
click at [422, 212] on div "B2 Timber Truck B5 Timber Truck BX1 Express Ute CX3 Express Ute C4 Timber Truck…" at bounding box center [351, 122] width 703 height 180
